Goal: Task Accomplishment & Management: Manage account settings

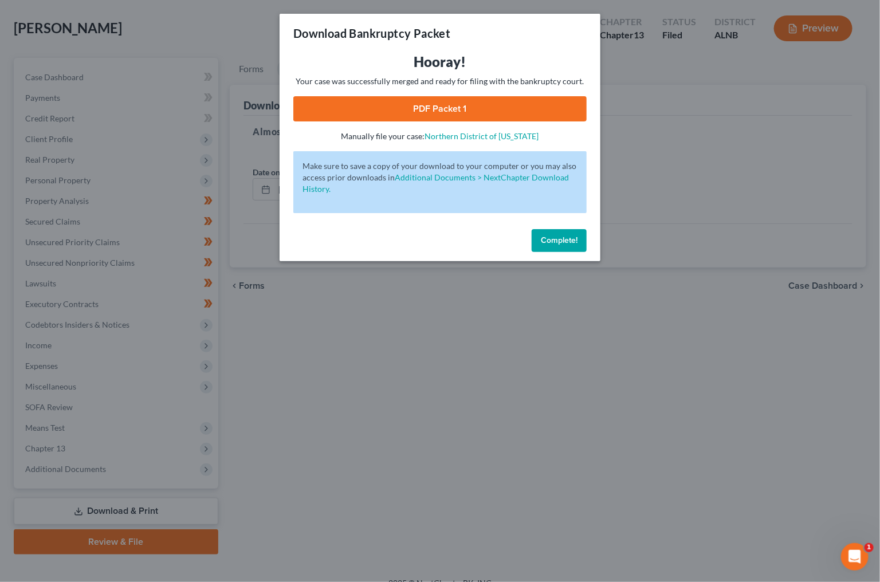
click at [545, 235] on span "Complete!" at bounding box center [559, 240] width 37 height 10
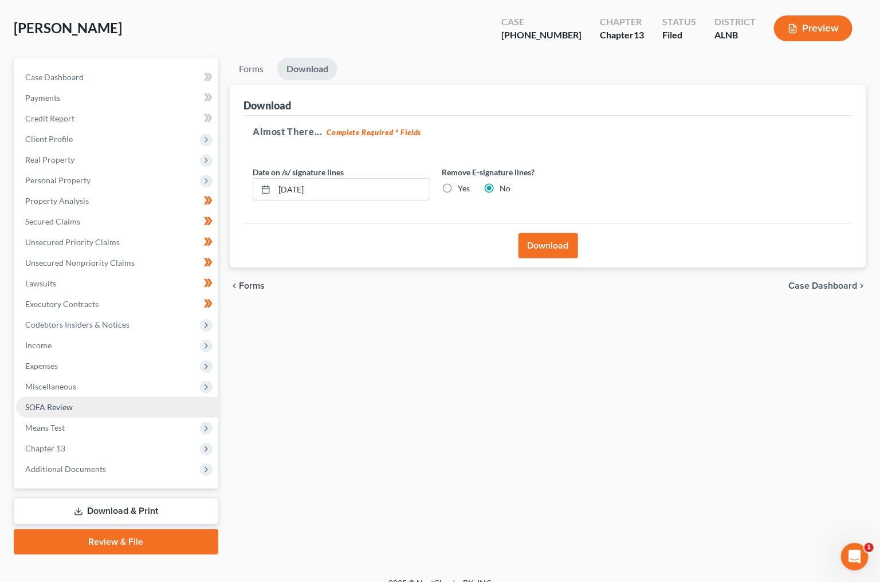
drag, startPoint x: 42, startPoint y: 391, endPoint x: 44, endPoint y: 400, distance: 9.8
click at [43, 402] on span "SOFA Review" at bounding box center [49, 407] width 48 height 10
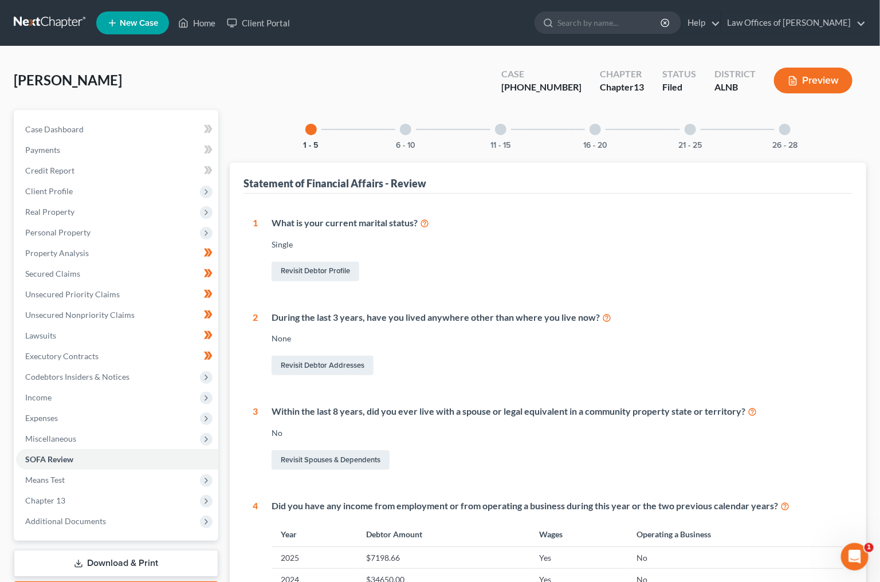
drag, startPoint x: 108, startPoint y: 529, endPoint x: 115, endPoint y: 540, distance: 13.2
click at [108, 529] on div "Case Dashboard Payments Invoices Payments Payments Credit Report Client Profile" at bounding box center [116, 537] width 216 height 854
click at [115, 550] on link "Download & Print" at bounding box center [116, 563] width 205 height 27
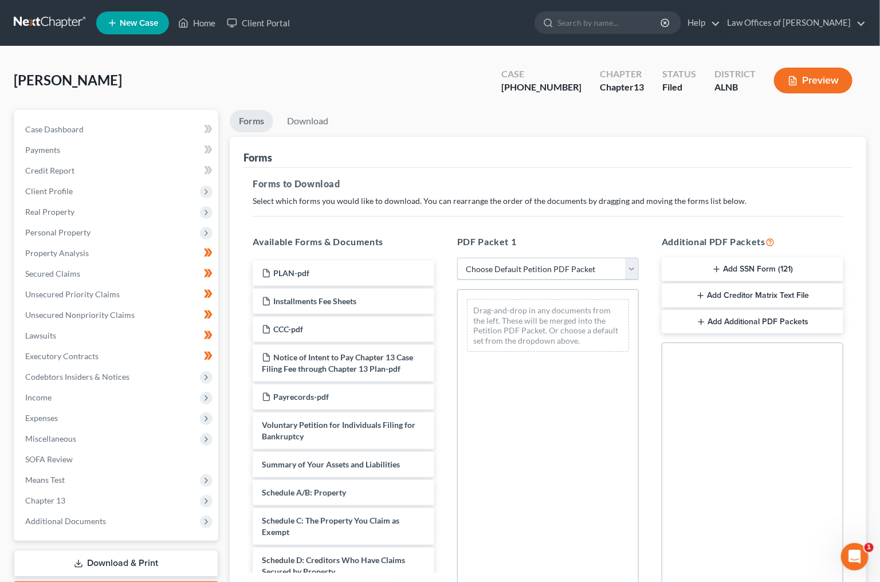
select select "2"
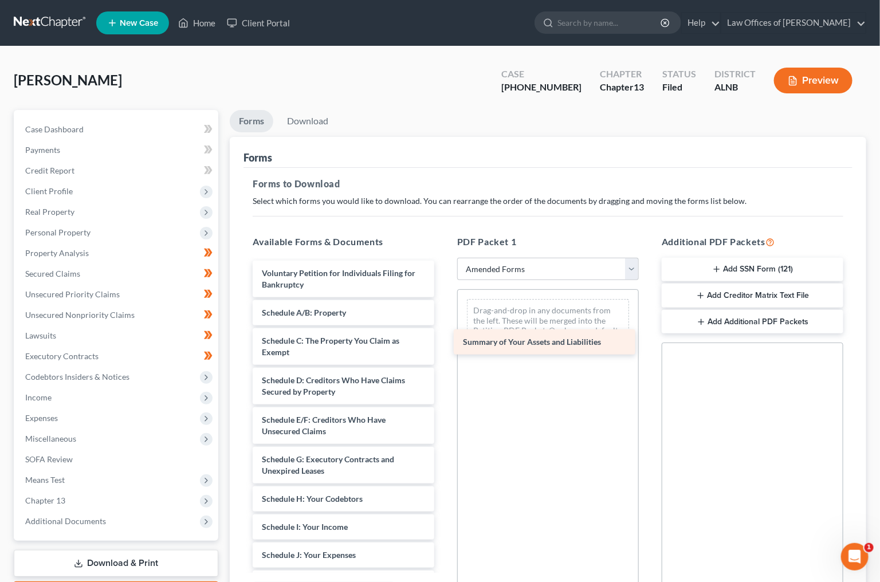
drag, startPoint x: 300, startPoint y: 304, endPoint x: 510, endPoint y: 337, distance: 212.2
click at [443, 337] on div "Summary of Your Assets and Liabilities Voluntary Petition for Individuals Filin…" at bounding box center [343, 535] width 200 height 549
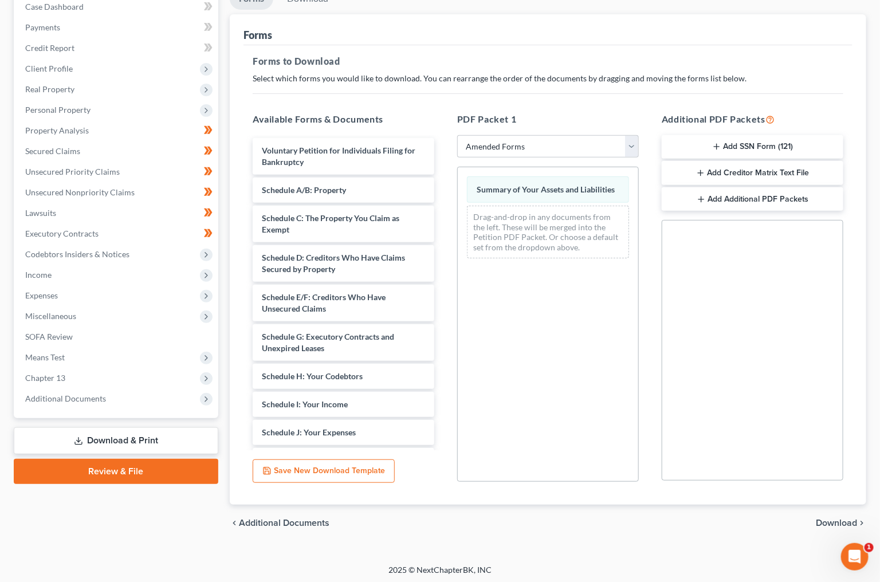
click at [826, 518] on span "Download" at bounding box center [836, 522] width 41 height 9
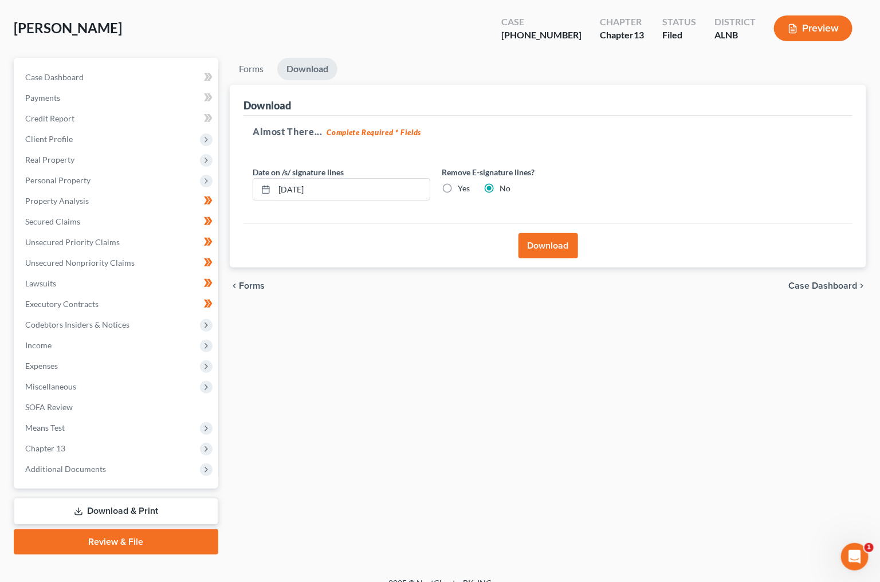
click at [563, 238] on button "Download" at bounding box center [548, 245] width 60 height 25
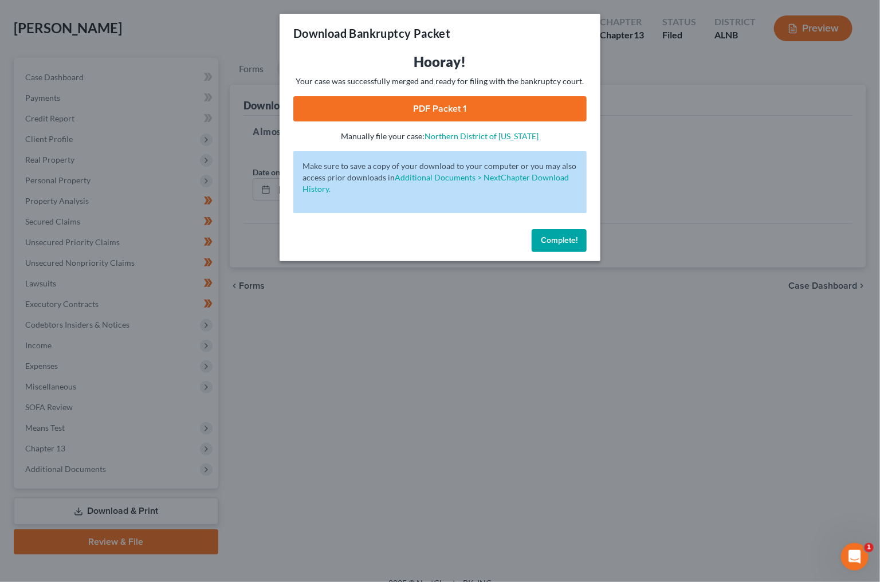
click at [451, 103] on link "PDF Packet 1" at bounding box center [439, 108] width 293 height 25
click at [537, 225] on div "Complete!" at bounding box center [440, 243] width 321 height 37
click at [536, 234] on button "Complete!" at bounding box center [559, 240] width 55 height 23
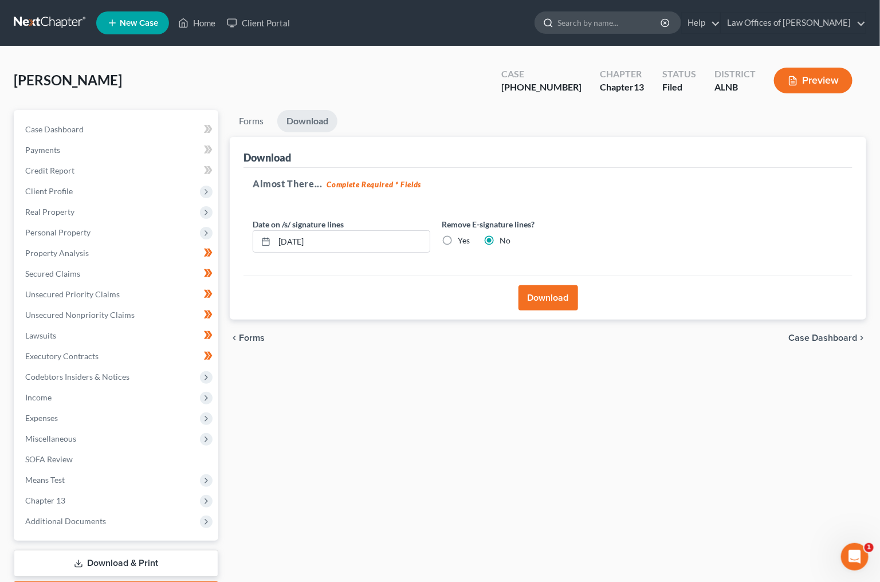
scroll to position [0, 0]
click at [577, 29] on input "search" at bounding box center [609, 22] width 105 height 21
type input "[PERSON_NAME]"
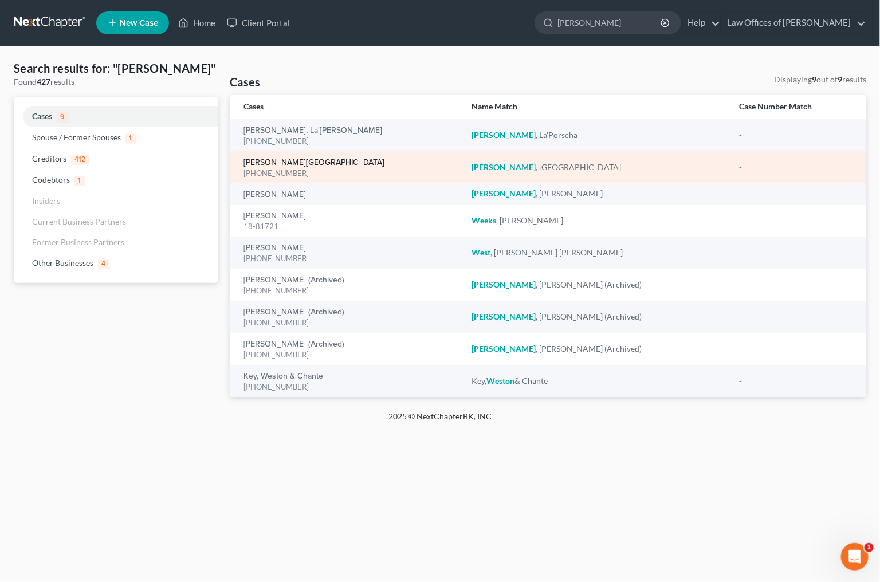
click at [261, 159] on link "[PERSON_NAME][GEOGRAPHIC_DATA]" at bounding box center [313, 163] width 141 height 8
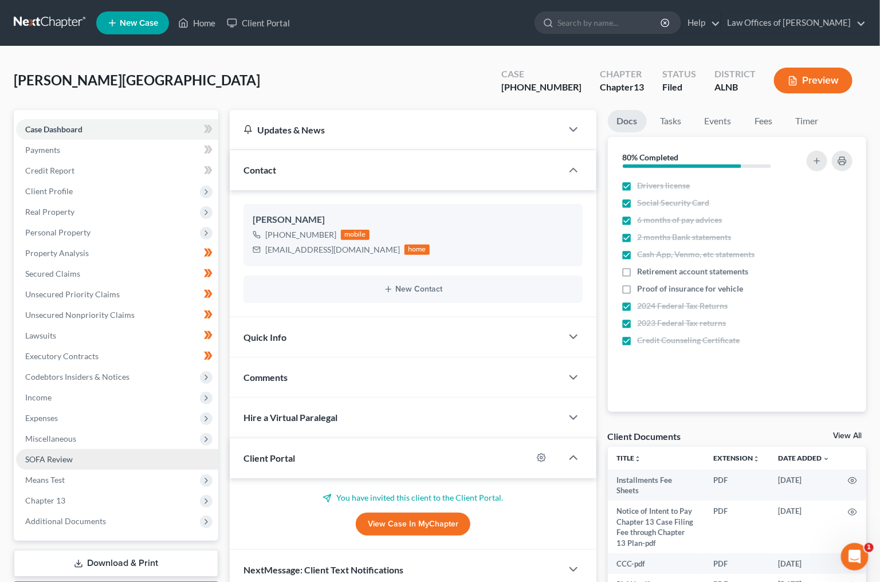
click at [60, 454] on span "SOFA Review" at bounding box center [49, 459] width 48 height 10
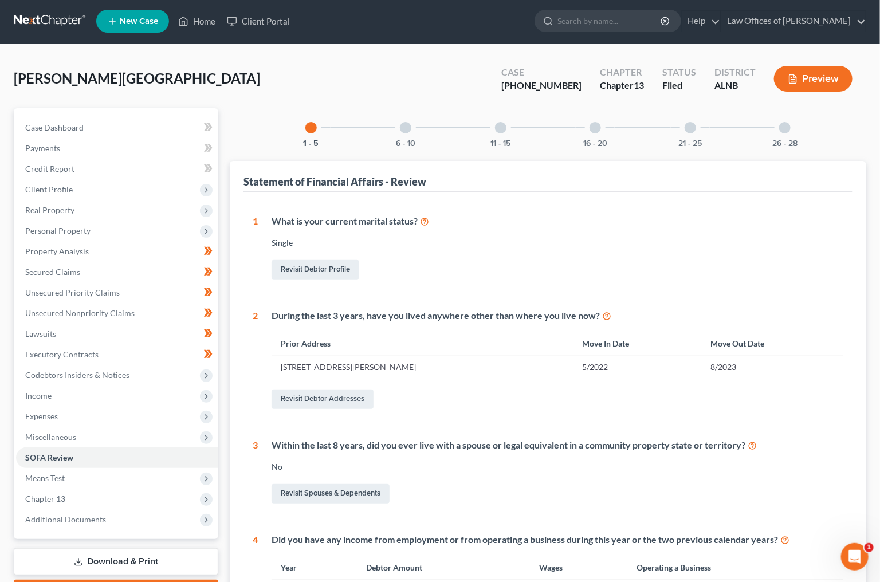
scroll to position [0, 1]
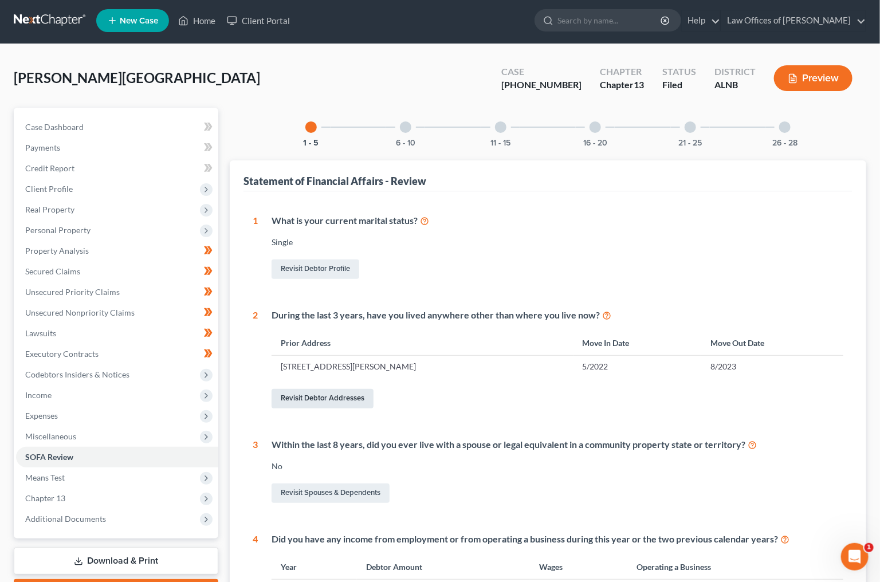
click at [315, 395] on link "Revisit Debtor Addresses" at bounding box center [323, 398] width 102 height 19
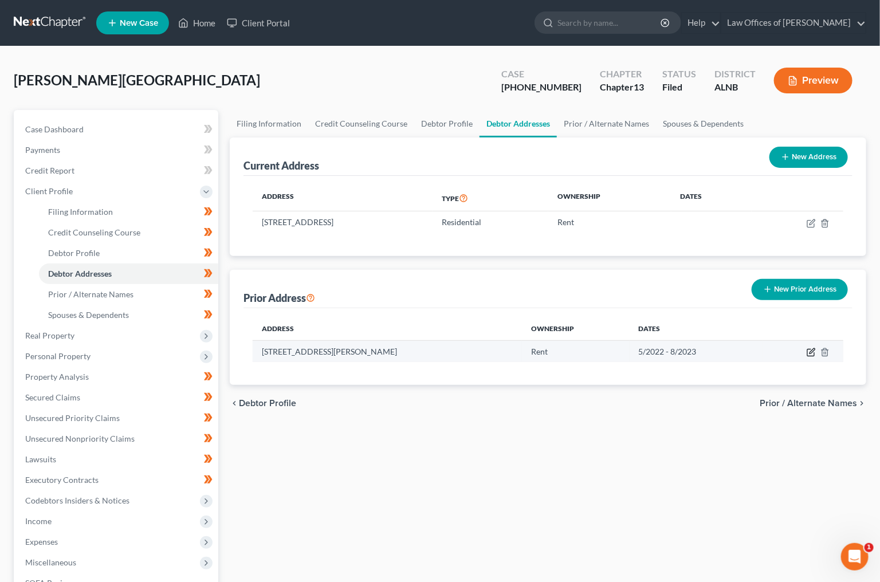
click at [811, 351] on icon "button" at bounding box center [811, 352] width 9 height 9
select select "15"
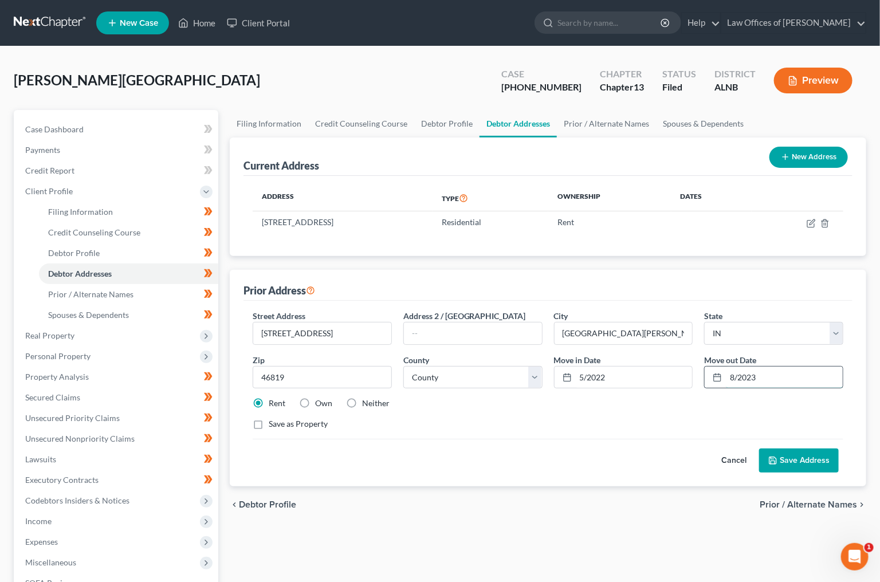
drag, startPoint x: 734, startPoint y: 378, endPoint x: 726, endPoint y: 379, distance: 8.1
click at [726, 379] on input "8/2023" at bounding box center [784, 378] width 117 height 22
type input "8/2022"
click at [625, 375] on input "5/2022" at bounding box center [634, 378] width 117 height 22
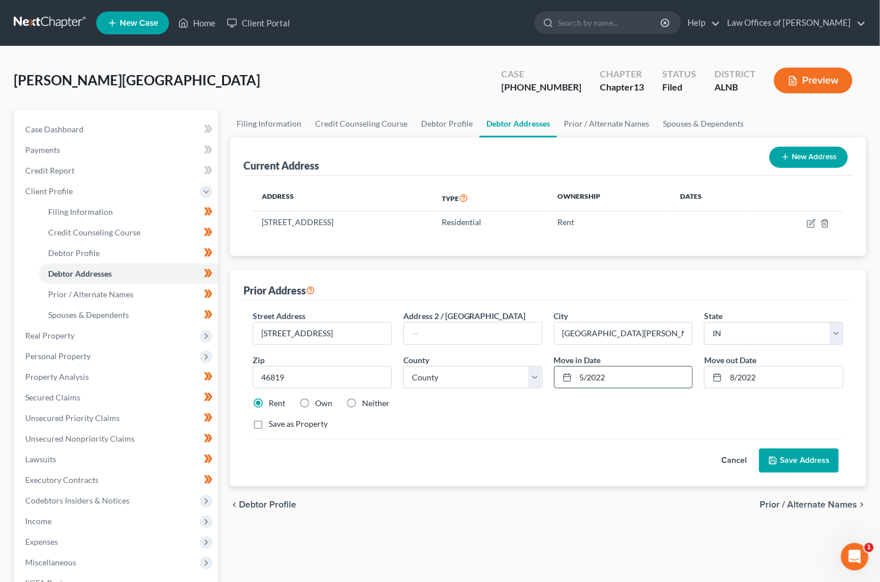
click at [625, 375] on input "5/2022" at bounding box center [634, 378] width 117 height 22
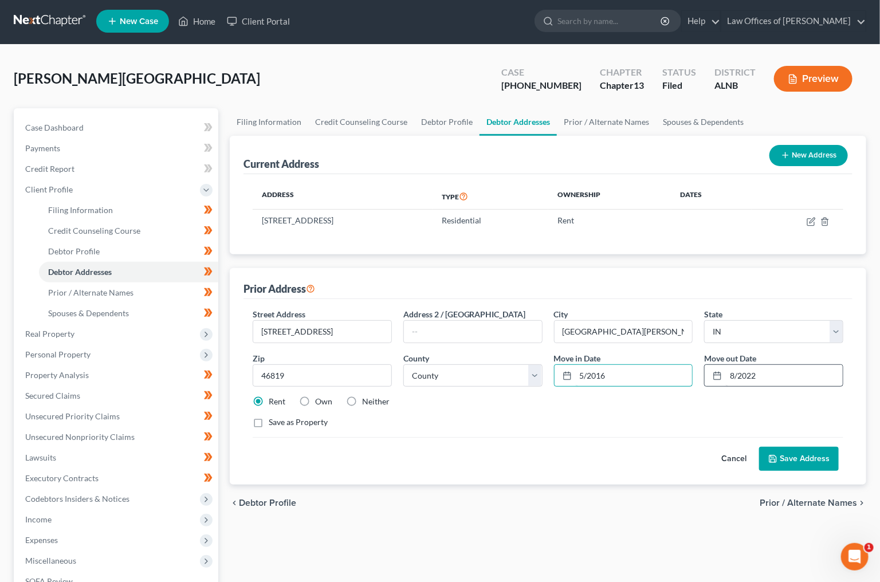
scroll to position [3, 0]
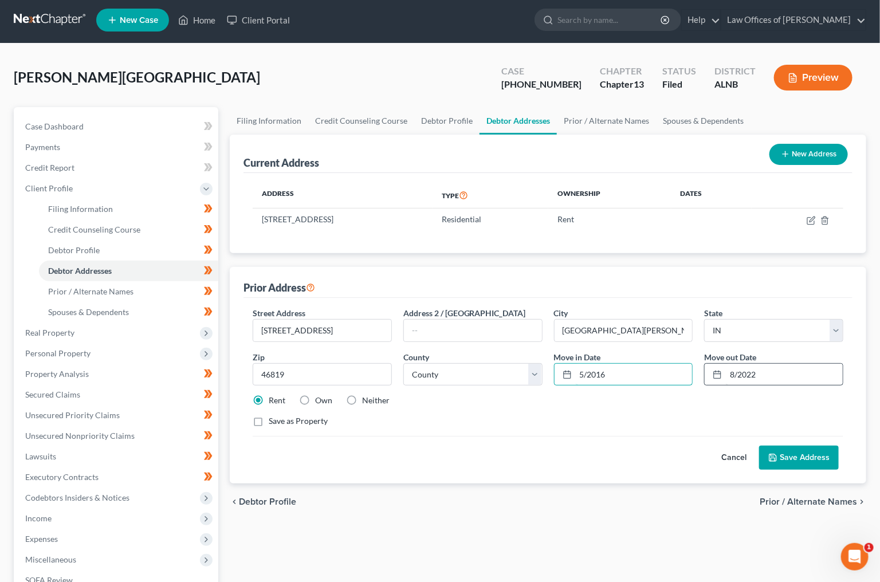
type input "5/2016"
click at [731, 375] on input "8/2022" at bounding box center [784, 375] width 117 height 22
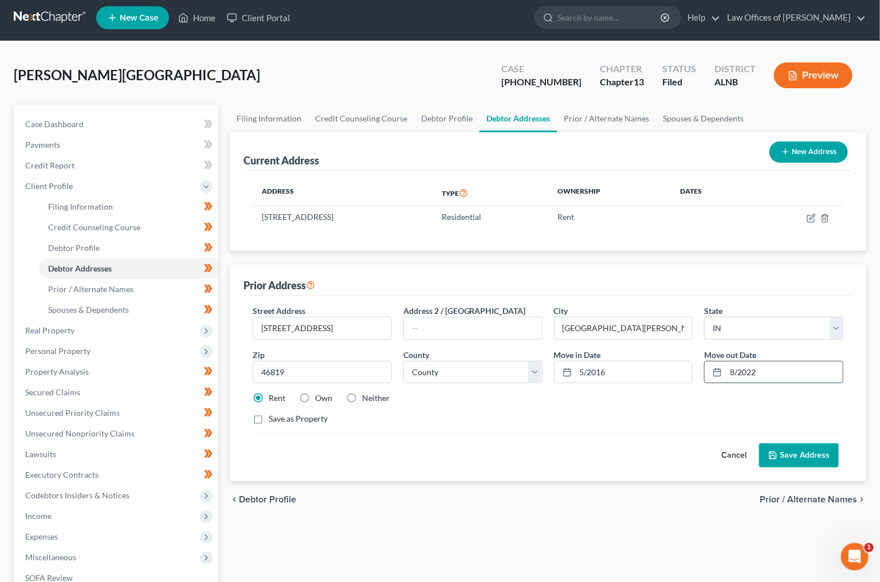
scroll to position [6, 0]
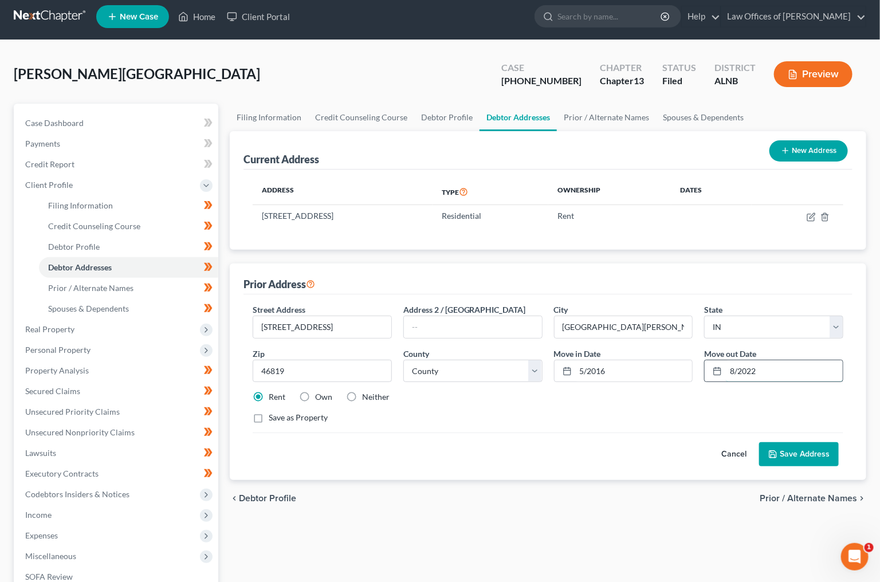
click at [732, 369] on input "8/2022" at bounding box center [784, 371] width 117 height 22
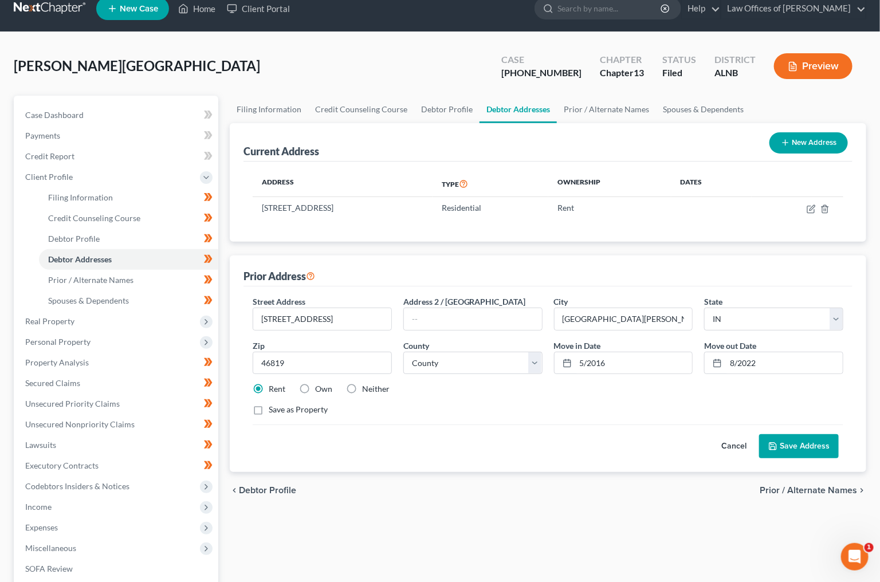
scroll to position [16, 0]
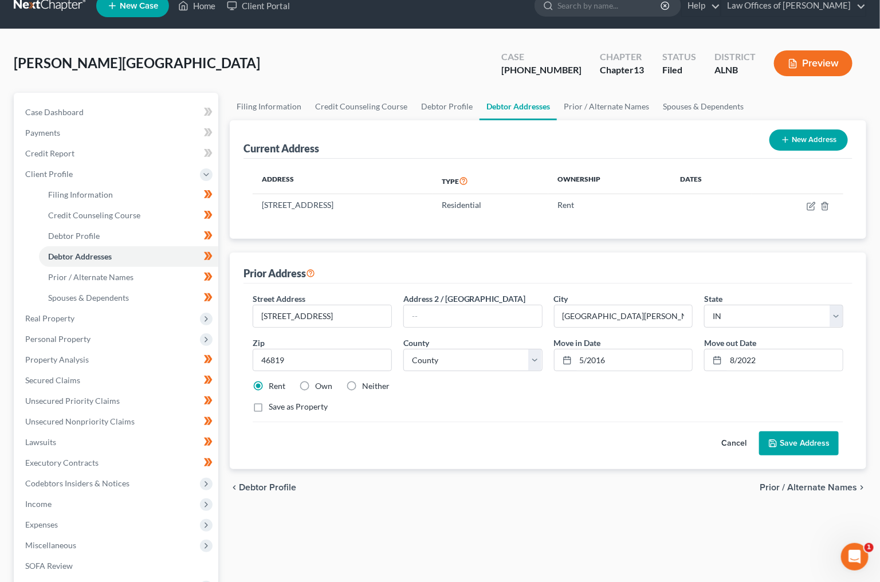
click at [781, 452] on button "Save Address" at bounding box center [799, 443] width 80 height 24
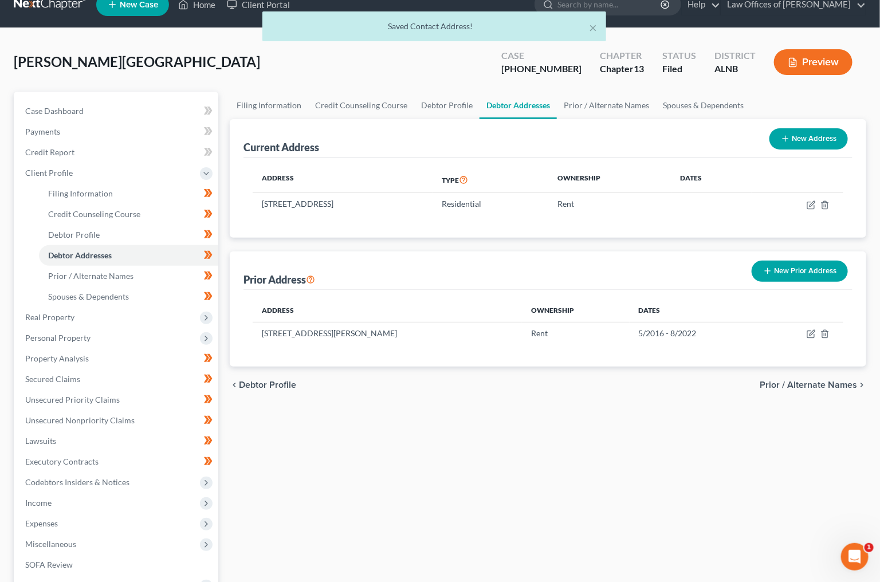
scroll to position [23, 0]
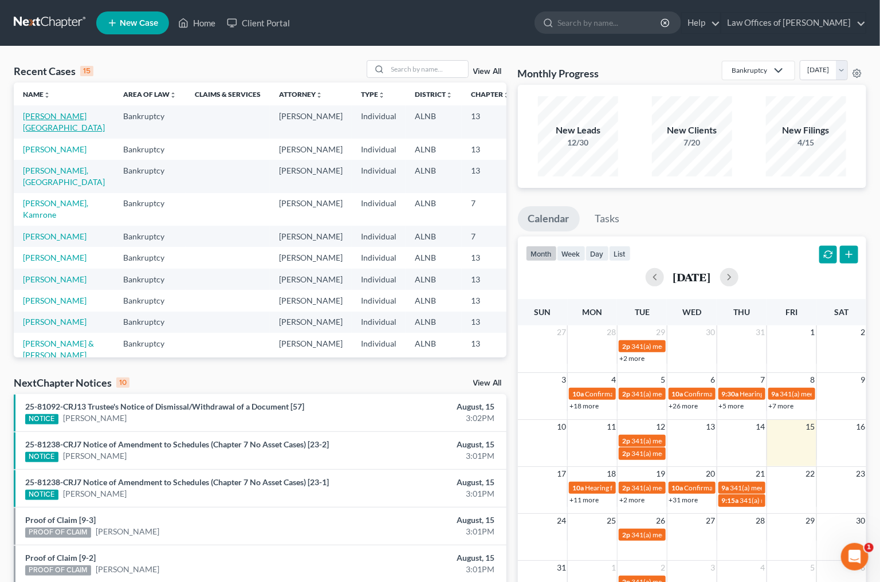
click at [32, 130] on link "[PERSON_NAME][GEOGRAPHIC_DATA]" at bounding box center [64, 121] width 82 height 21
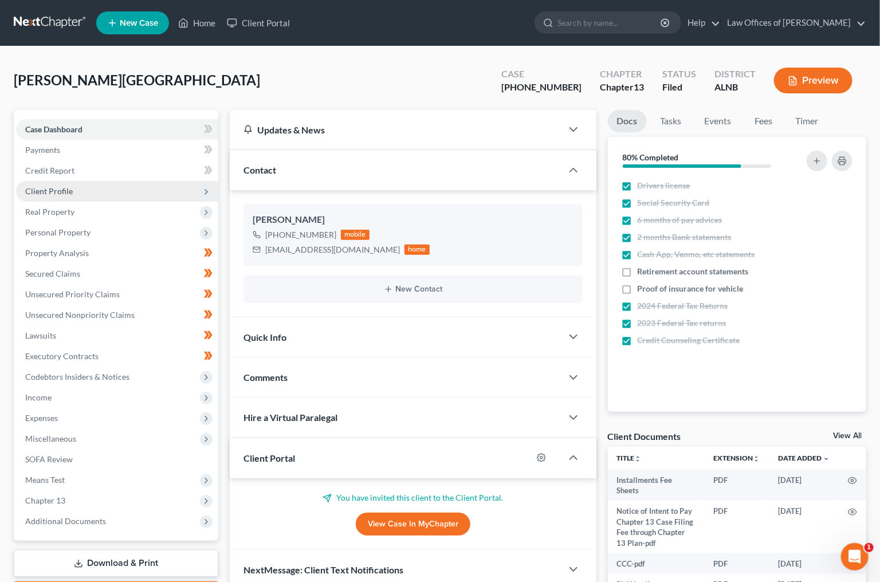
click at [78, 183] on span "Client Profile" at bounding box center [117, 191] width 202 height 21
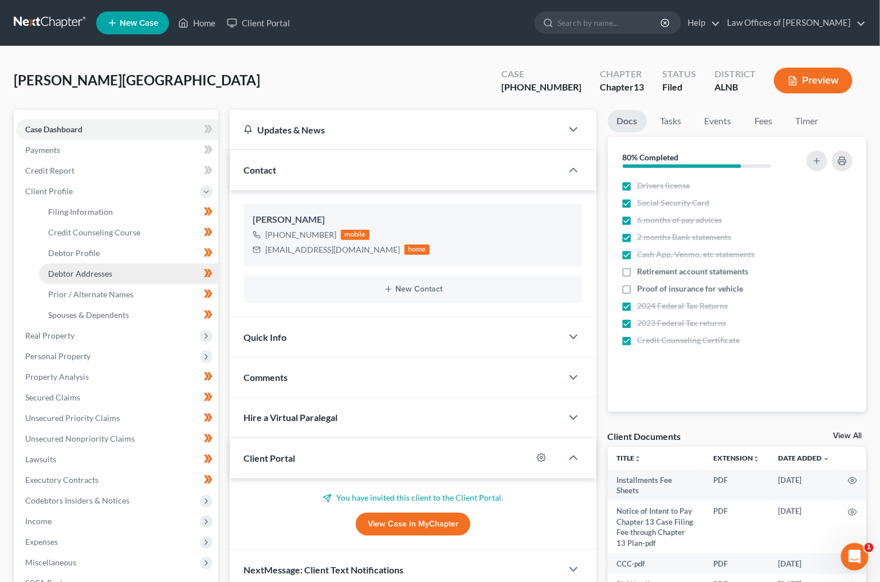
click at [93, 269] on span "Debtor Addresses" at bounding box center [80, 274] width 64 height 10
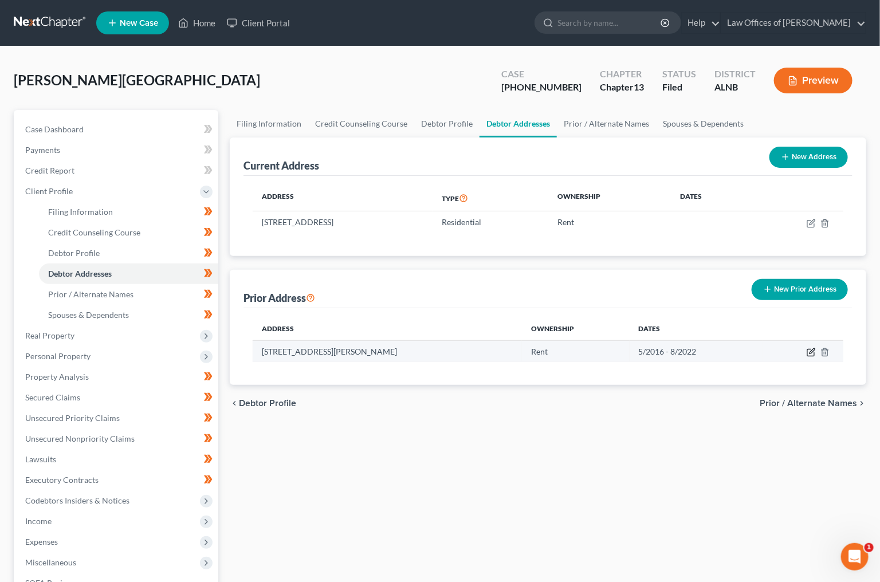
click at [811, 348] on icon "button" at bounding box center [811, 352] width 9 height 9
select select "15"
select select "1"
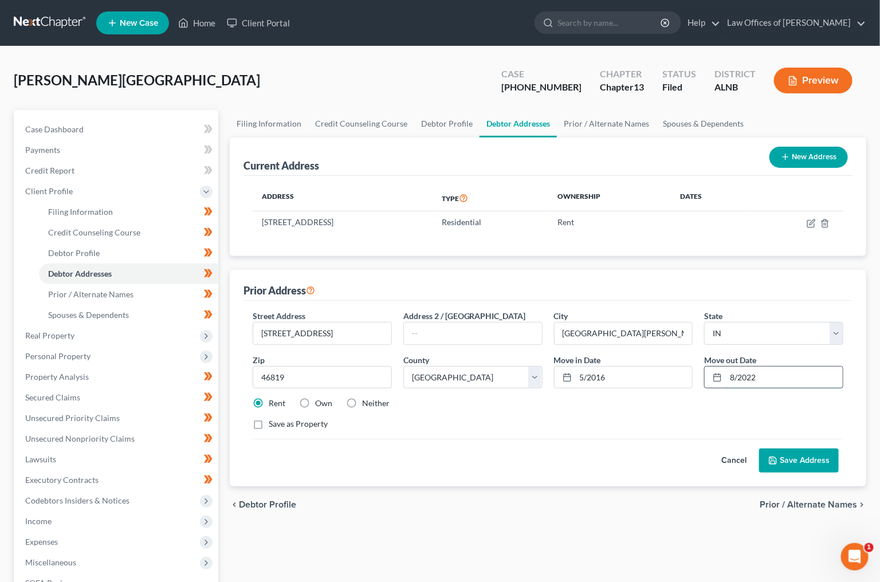
click at [738, 379] on input "8/2022" at bounding box center [784, 378] width 117 height 22
type input "8/15/2022"
click at [815, 463] on button "Save Address" at bounding box center [799, 461] width 80 height 24
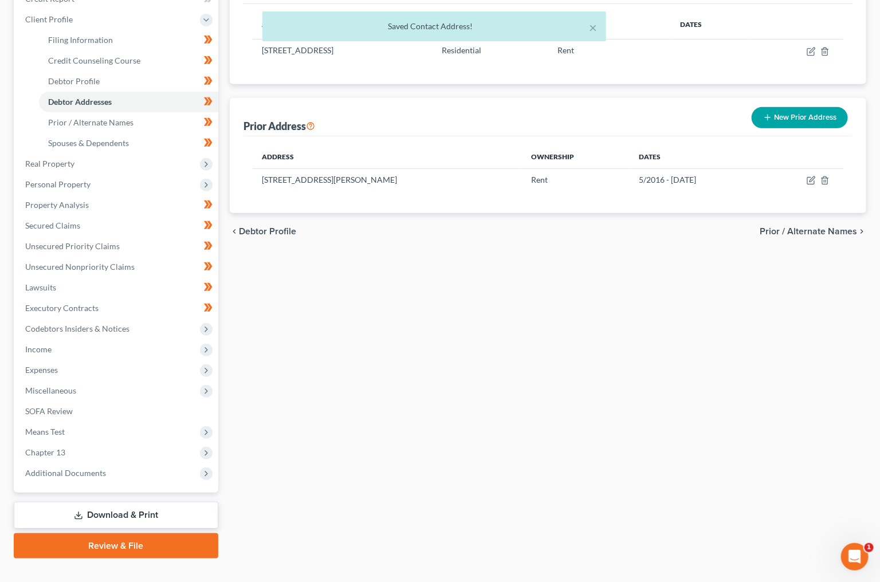
click at [156, 505] on link "Download & Print" at bounding box center [116, 515] width 205 height 27
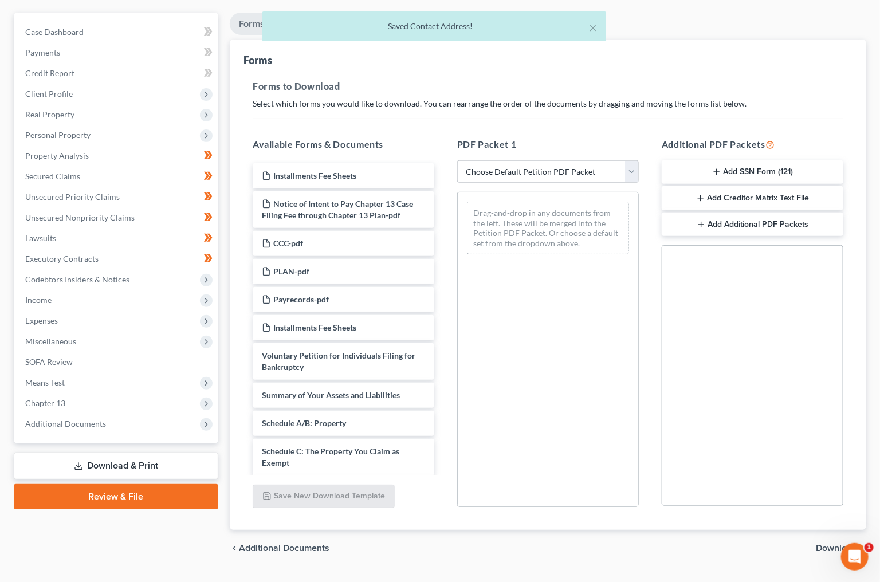
select select "2"
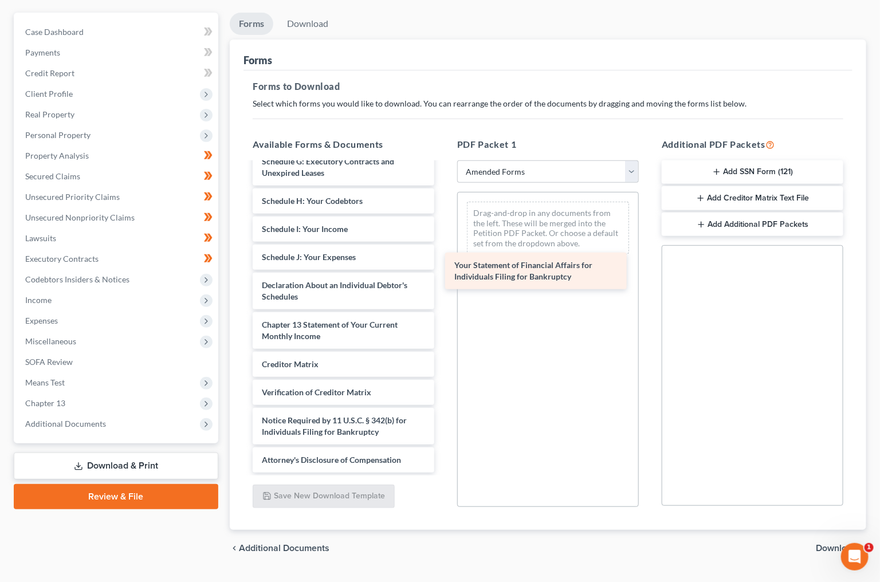
scroll to position [211, 0]
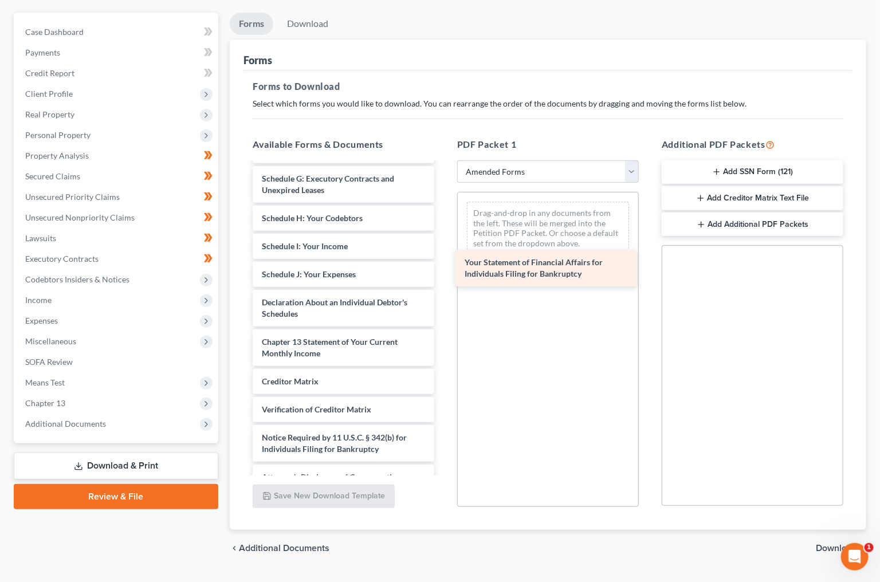
drag, startPoint x: 286, startPoint y: 288, endPoint x: 489, endPoint y: 261, distance: 205.1
click at [443, 261] on div "Your Statement of Financial Affairs for Individuals Filing for Bankruptcy Volun…" at bounding box center [343, 221] width 200 height 538
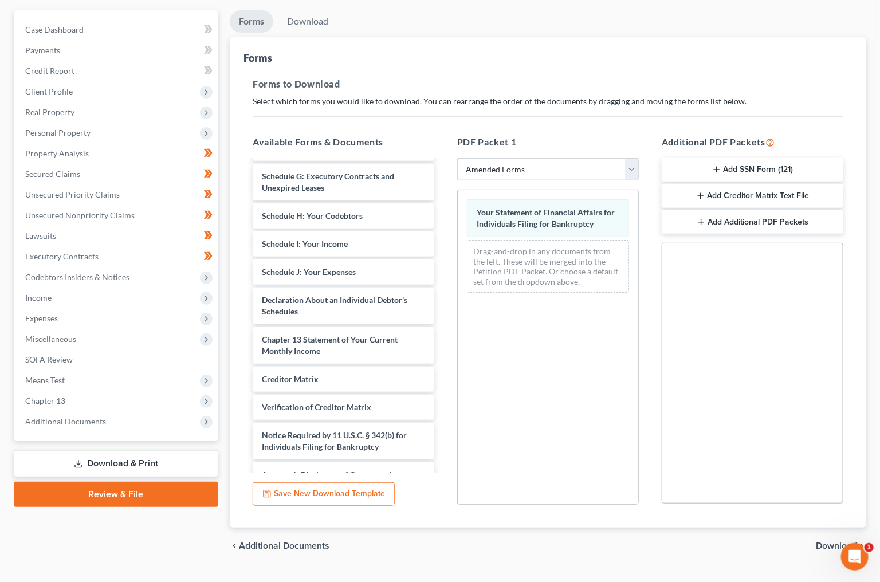
click at [830, 541] on span "Download" at bounding box center [836, 545] width 41 height 9
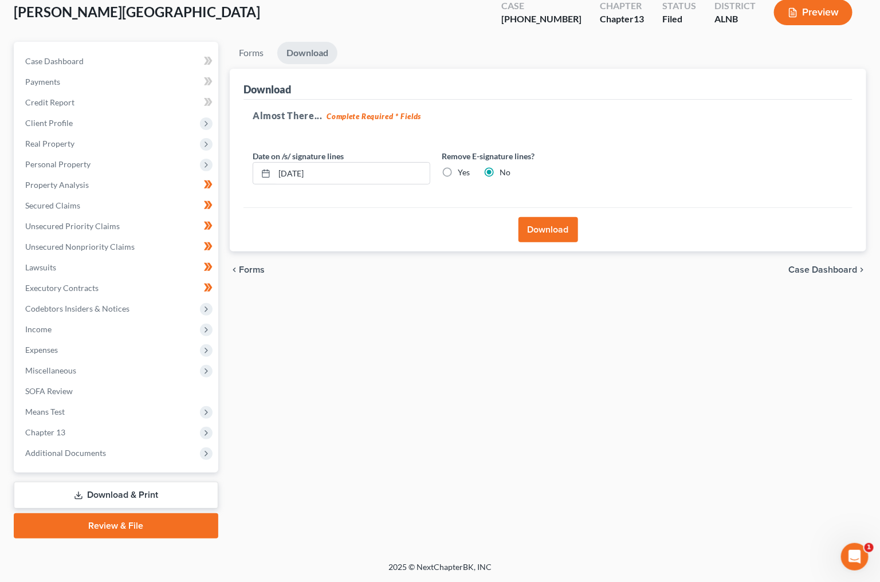
scroll to position [52, 0]
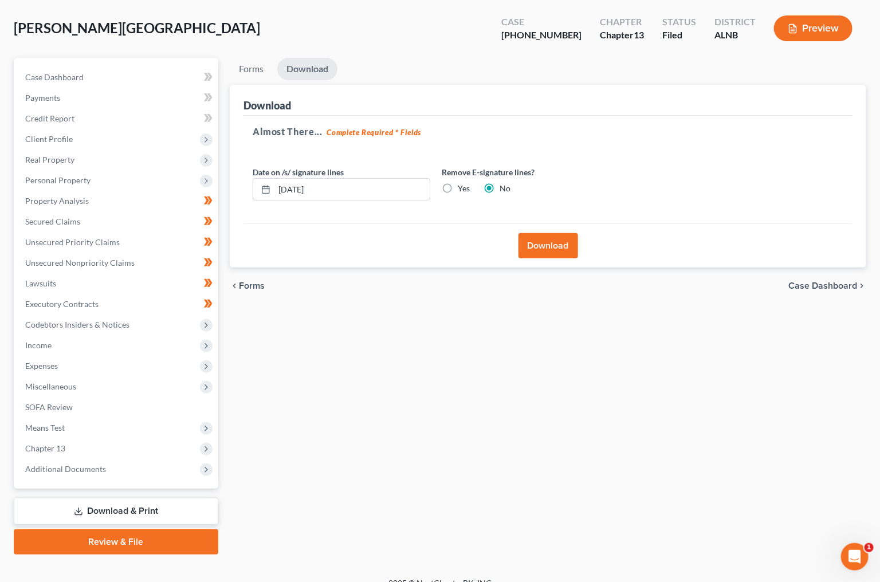
click at [564, 241] on button "Download" at bounding box center [548, 245] width 60 height 25
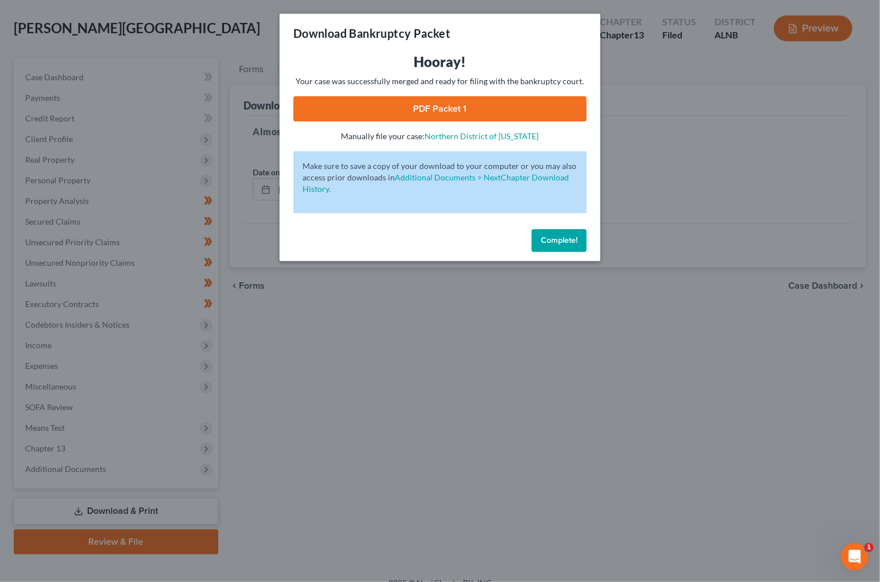
click at [400, 99] on link "PDF Packet 1" at bounding box center [439, 108] width 293 height 25
